Goal: Find specific page/section: Find specific page/section

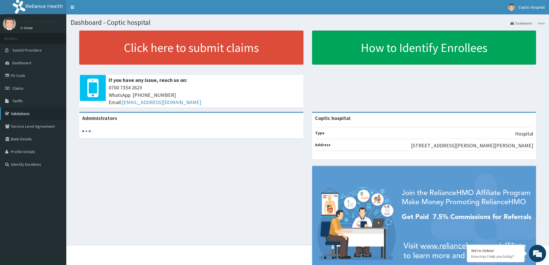
click at [23, 113] on link "Validations" at bounding box center [33, 113] width 66 height 13
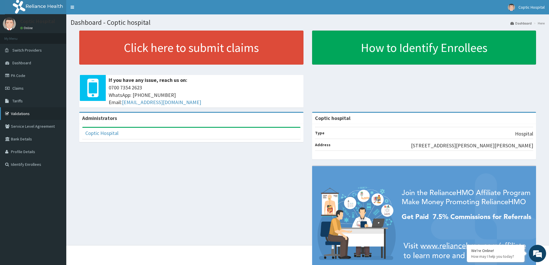
click at [21, 114] on link "Validations" at bounding box center [33, 113] width 66 height 13
